Goal: Information Seeking & Learning: Learn about a topic

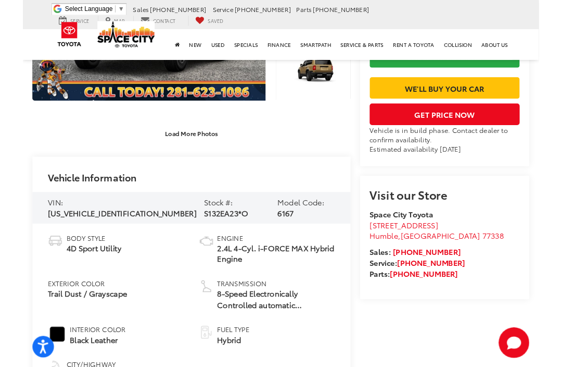
scroll to position [84, 0]
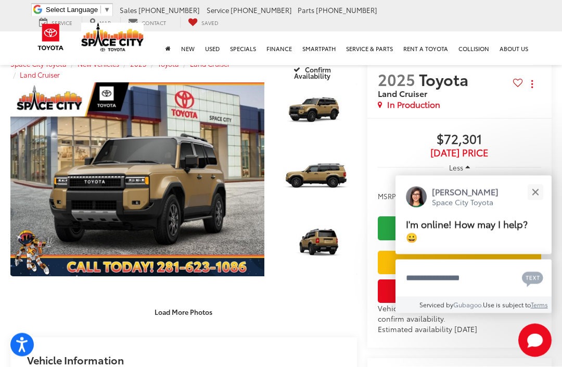
click at [356, 277] on link "Expand Photo 3" at bounding box center [316, 246] width 81 height 61
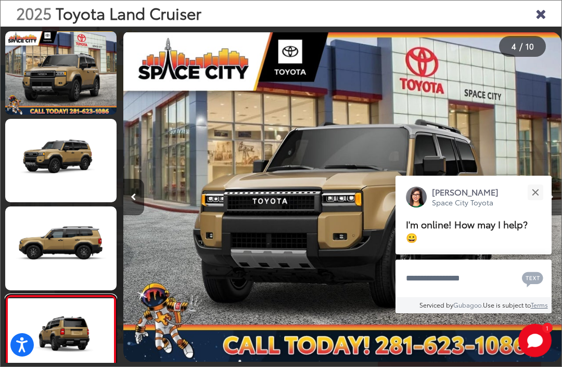
scroll to position [172, 0]
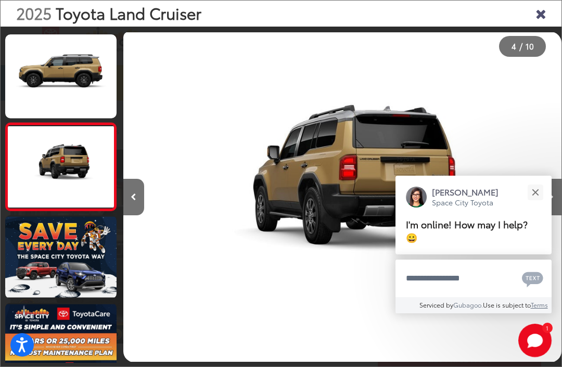
click at [538, 194] on button "Close" at bounding box center [535, 192] width 22 height 22
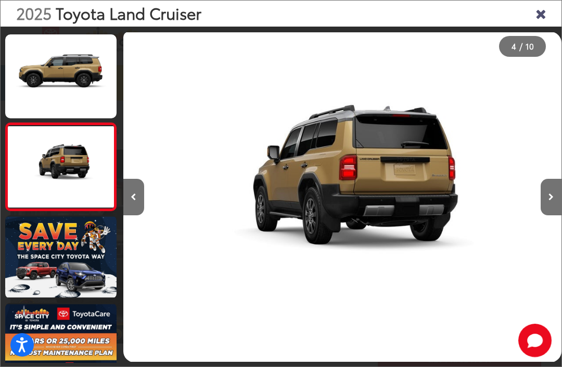
click at [556, 196] on button "Next image" at bounding box center [551, 197] width 21 height 36
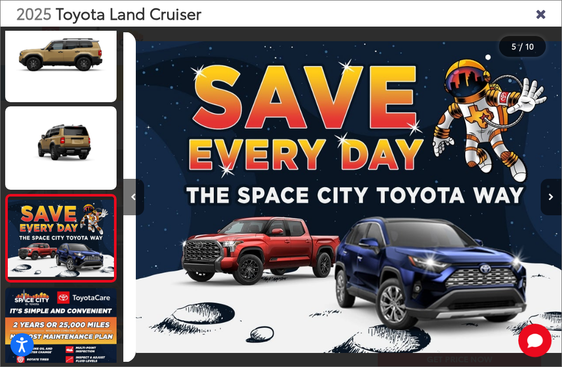
scroll to position [259, 0]
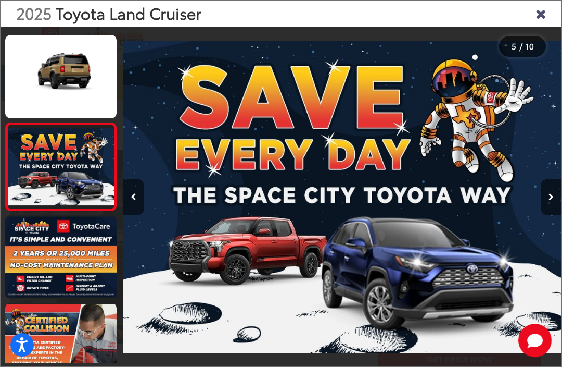
click at [552, 197] on icon "Next image" at bounding box center [551, 196] width 5 height 7
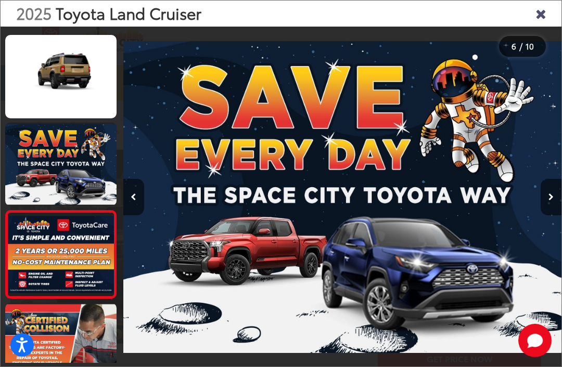
scroll to position [347, 0]
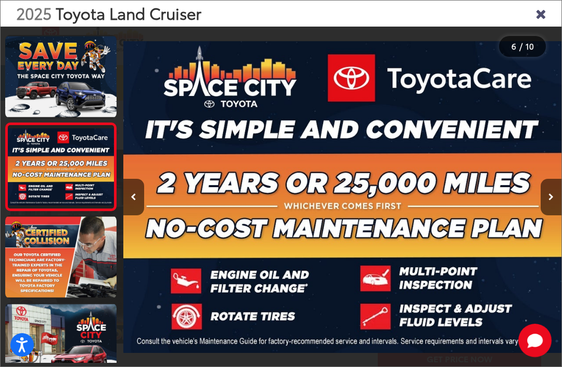
click at [555, 195] on button "Next image" at bounding box center [551, 197] width 21 height 36
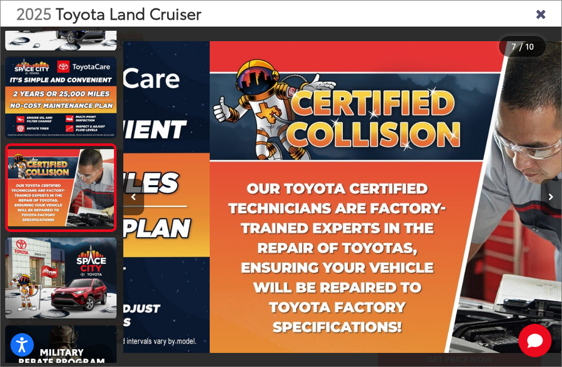
scroll to position [434, 0]
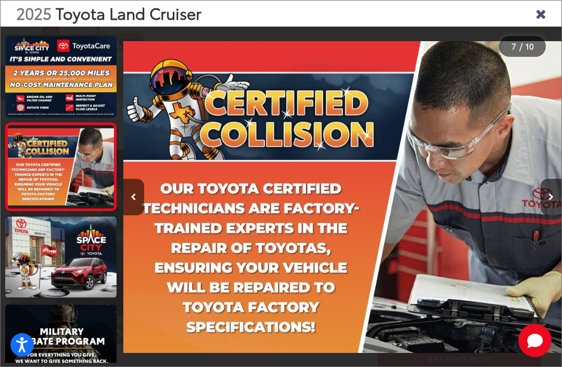
click at [557, 198] on button "Next image" at bounding box center [551, 197] width 21 height 36
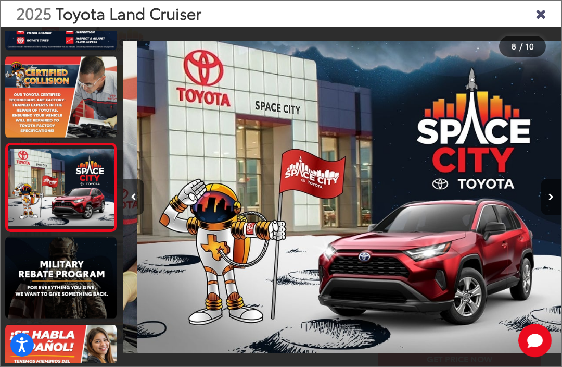
scroll to position [522, 0]
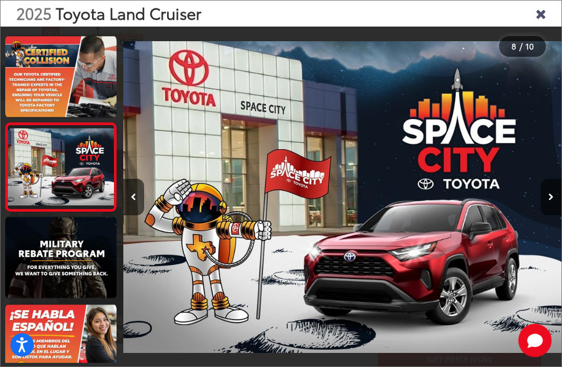
click at [550, 197] on icon "Next image" at bounding box center [551, 196] width 5 height 7
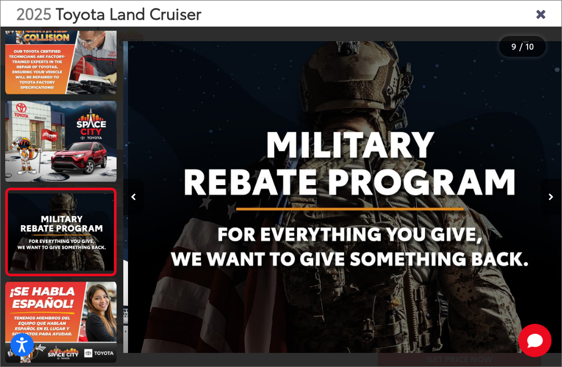
scroll to position [0, 3509]
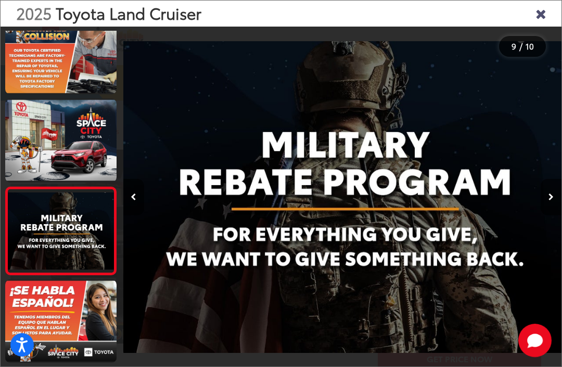
click at [549, 198] on icon "Next image" at bounding box center [551, 196] width 5 height 7
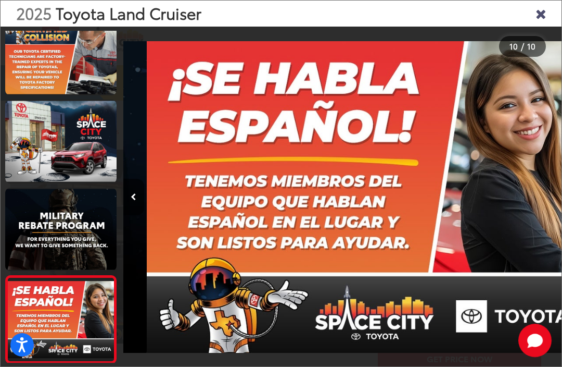
scroll to position [0, 0]
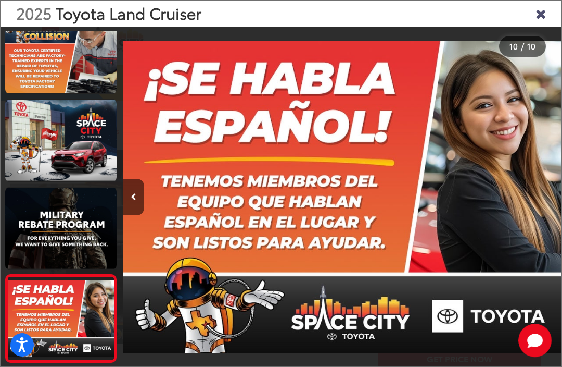
click at [540, 9] on icon "Close gallery" at bounding box center [541, 13] width 10 height 14
